Goal: Task Accomplishment & Management: Manage account settings

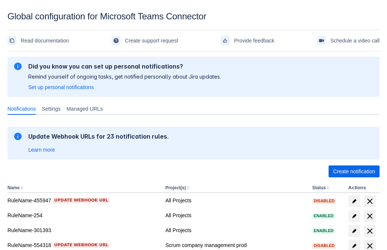
click at [354, 171] on span "Create notification" at bounding box center [354, 171] width 42 height 12
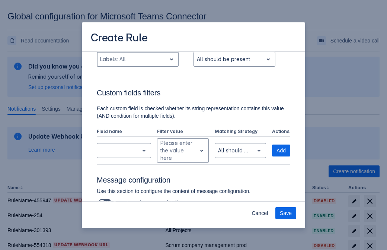
click at [137, 59] on div "Scrollable content" at bounding box center [131, 59] width 63 height 9
type input "971762_label"
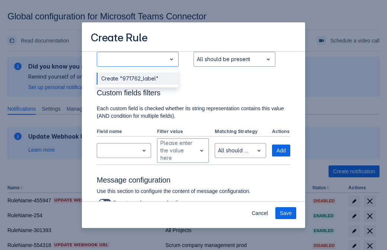
scroll to position [488, 0]
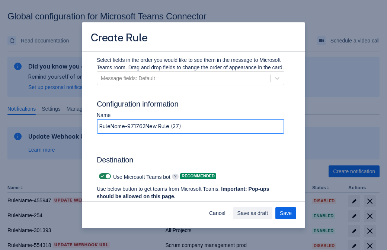
type input "RuleName-971762New Rule (27)"
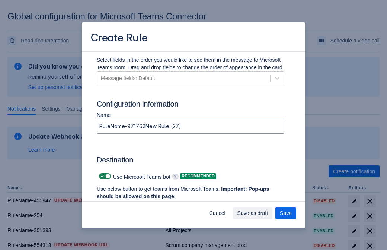
click at [101, 176] on span "Scrollable content" at bounding box center [102, 176] width 6 height 6
click at [101, 176] on input "Scrollable content" at bounding box center [101, 176] width 5 height 5
checkbox input "false"
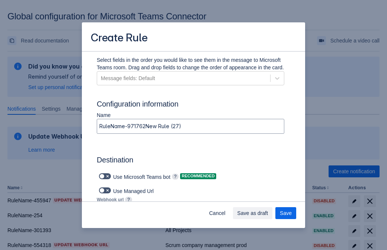
type input "https://prod-74.westus.logic.azure.com:443/workflows/f11e74d8c9ca438c8769757d73…"
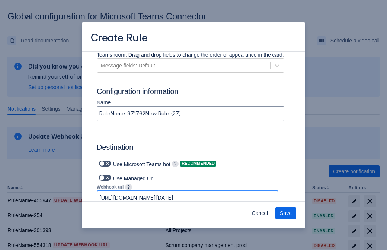
click at [286, 213] on span "Save" at bounding box center [286, 213] width 12 height 12
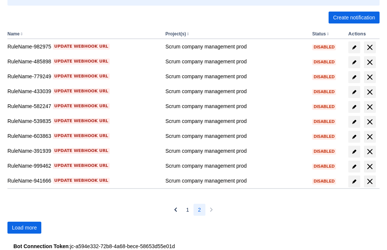
click at [24, 228] on span "Load more" at bounding box center [24, 228] width 25 height 12
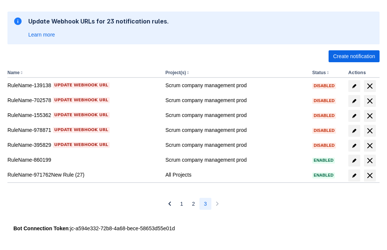
scroll to position [115, 0]
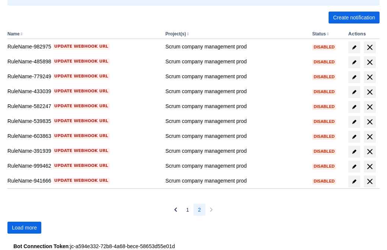
click at [24, 228] on span "Load more" at bounding box center [24, 228] width 25 height 12
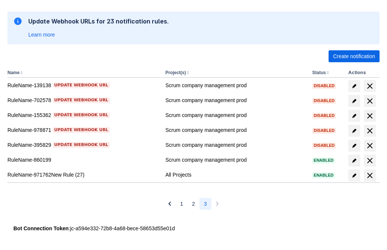
click at [370, 175] on span "delete" at bounding box center [370, 175] width 9 height 9
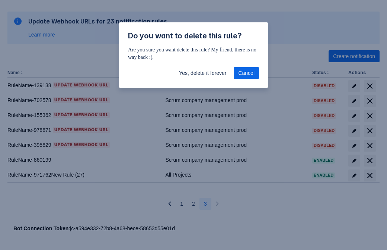
click at [203, 73] on span "Yes, delete it forever" at bounding box center [202, 73] width 47 height 12
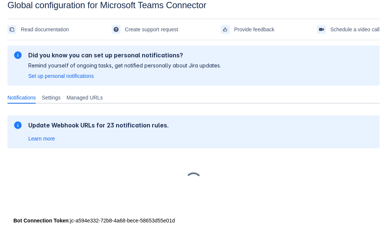
scroll to position [11, 0]
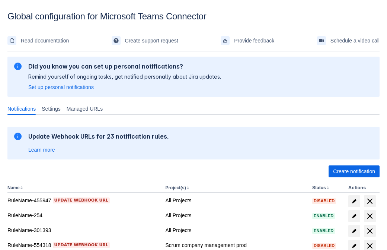
click at [354, 171] on span "Create notification" at bounding box center [354, 171] width 42 height 12
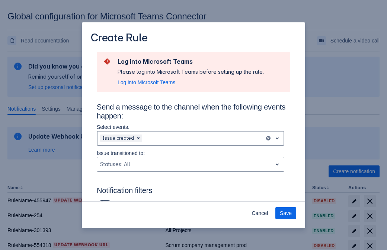
click at [191, 138] on div "Scrollable content" at bounding box center [203, 138] width 118 height 9
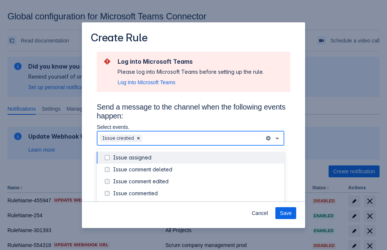
click at [197, 201] on div "Issue created" at bounding box center [196, 204] width 167 height 7
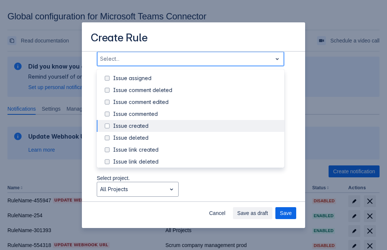
click at [197, 194] on div "Issue updated" at bounding box center [196, 197] width 167 height 7
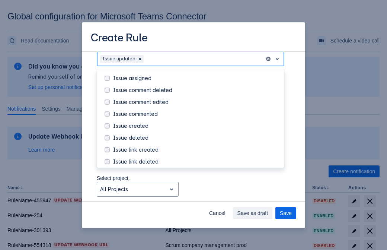
scroll to position [79, 0]
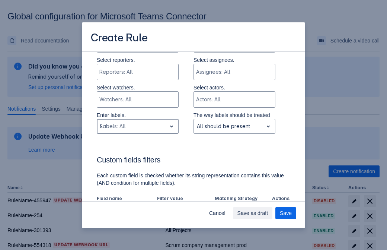
type input "94505_label"
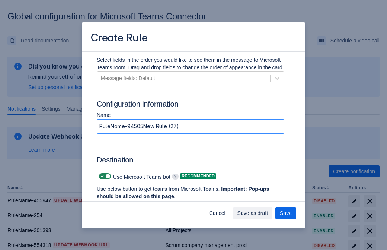
type input "RuleName-94505New Rule (27)"
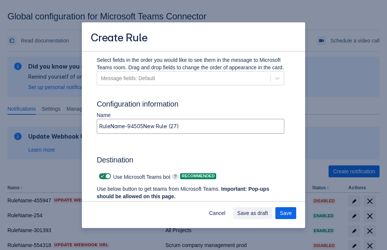
click at [101, 176] on span "Scrollable content" at bounding box center [102, 176] width 6 height 6
click at [101, 176] on input "Scrollable content" at bounding box center [101, 176] width 5 height 5
checkbox input "false"
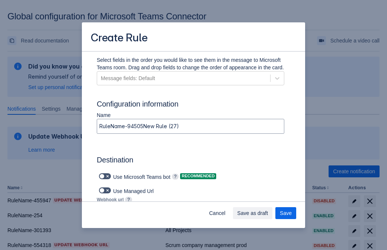
type input "https://prod-34.westus.logic.azure.com:443/workflows/b225ecea21af403f967199aab2…"
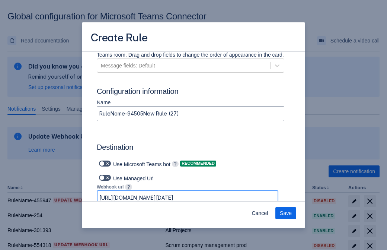
click at [286, 213] on span "Save" at bounding box center [286, 213] width 12 height 12
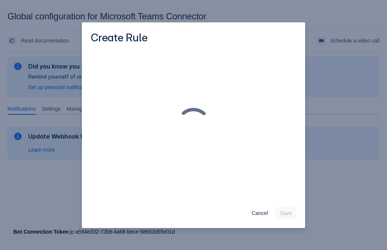
scroll to position [0, 0]
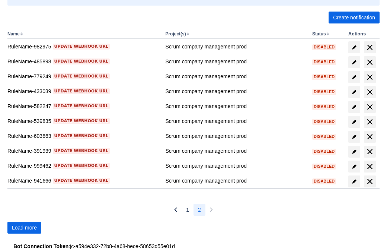
click at [24, 228] on span "Load more" at bounding box center [24, 228] width 25 height 12
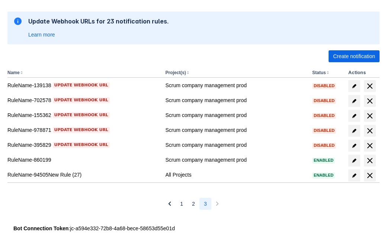
scroll to position [115, 0]
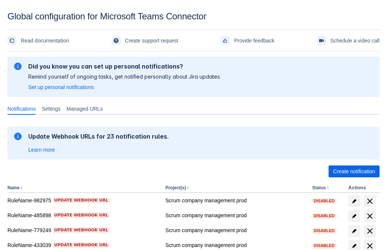
scroll to position [154, 0]
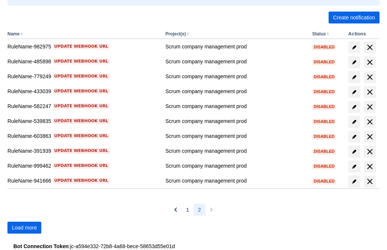
click at [24, 228] on span "Load more" at bounding box center [24, 228] width 25 height 12
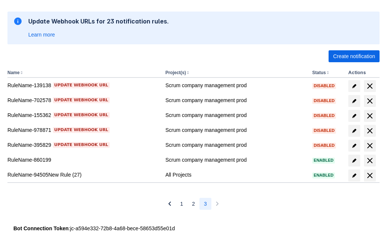
scroll to position [115, 0]
click at [370, 175] on span "delete" at bounding box center [370, 175] width 9 height 9
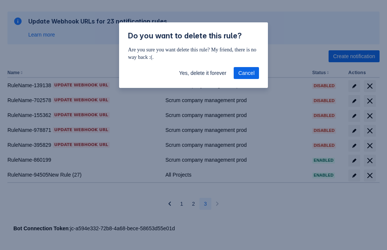
click at [203, 73] on span "Yes, delete it forever" at bounding box center [202, 73] width 47 height 12
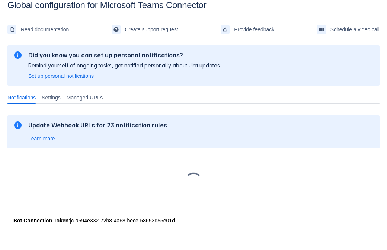
scroll to position [11, 0]
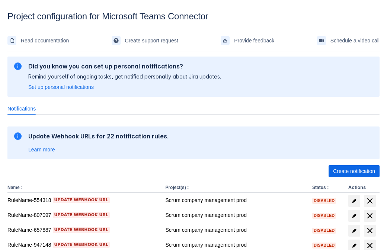
click at [354, 171] on span "Create notification" at bounding box center [354, 171] width 42 height 12
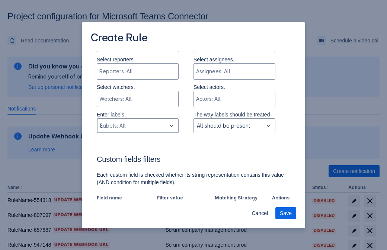
type input "884799_label"
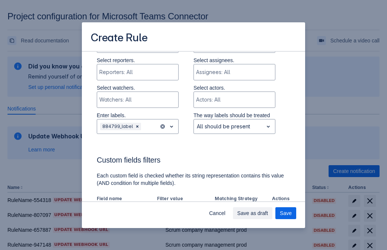
scroll to position [461, 0]
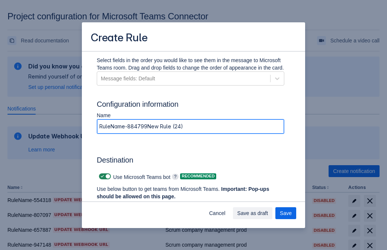
type input "RuleName-884799New Rule (24)"
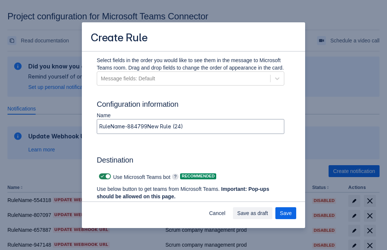
click at [101, 177] on span at bounding box center [102, 177] width 6 height 6
click at [101, 177] on input "checkbox" at bounding box center [101, 176] width 5 height 5
checkbox input "false"
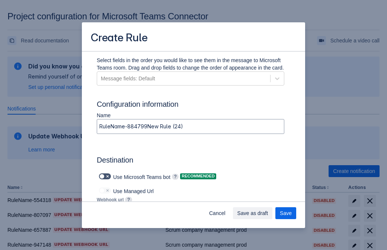
type input "https://prod-66.westus.logic.azure.com:443/workflows/8c648f5704ae4c43ad0e610244…"
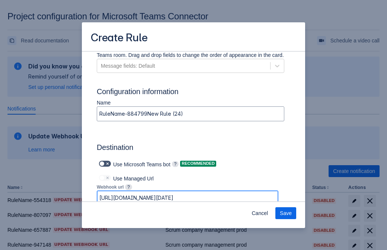
click at [286, 213] on span "Save" at bounding box center [286, 213] width 12 height 12
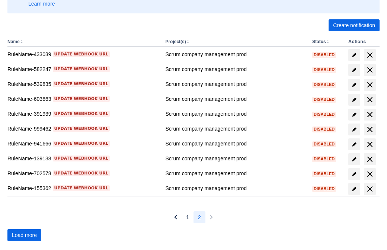
click at [24, 235] on span "Load more" at bounding box center [24, 235] width 25 height 12
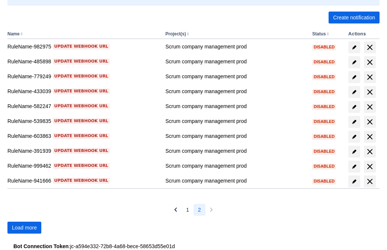
click at [24, 228] on span "Load more" at bounding box center [24, 228] width 25 height 12
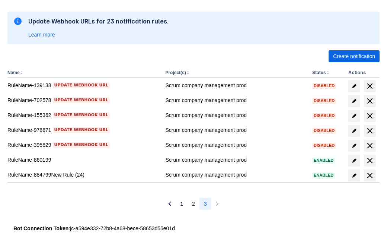
scroll to position [115, 0]
click at [370, 175] on span "delete" at bounding box center [370, 175] width 9 height 9
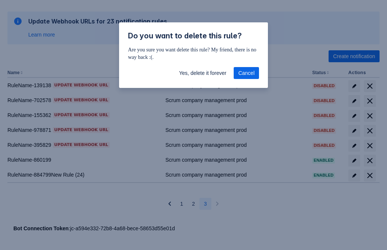
click at [203, 73] on span "Yes, delete it forever" at bounding box center [202, 73] width 47 height 12
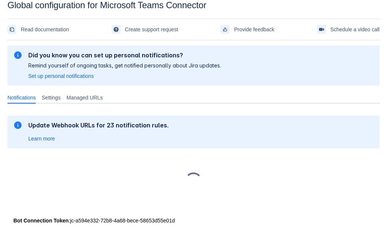
scroll to position [11, 0]
